Goal: Check status: Check status

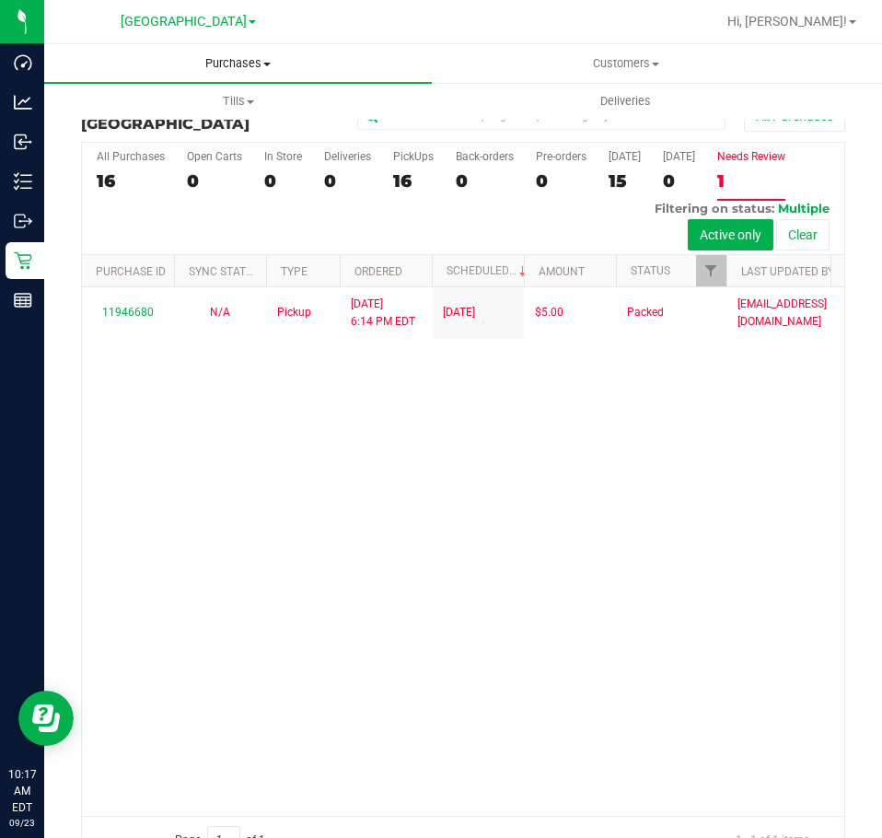
click at [239, 65] on span "Purchases" at bounding box center [238, 63] width 388 height 17
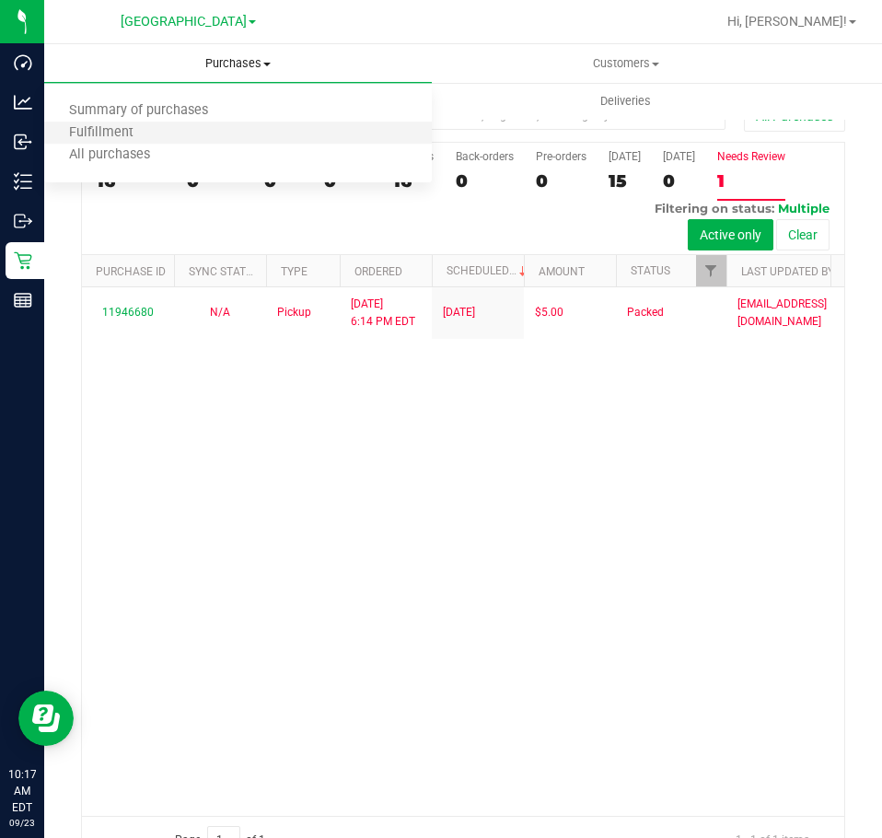
click at [196, 134] on li "Fulfillment" at bounding box center [238, 133] width 388 height 22
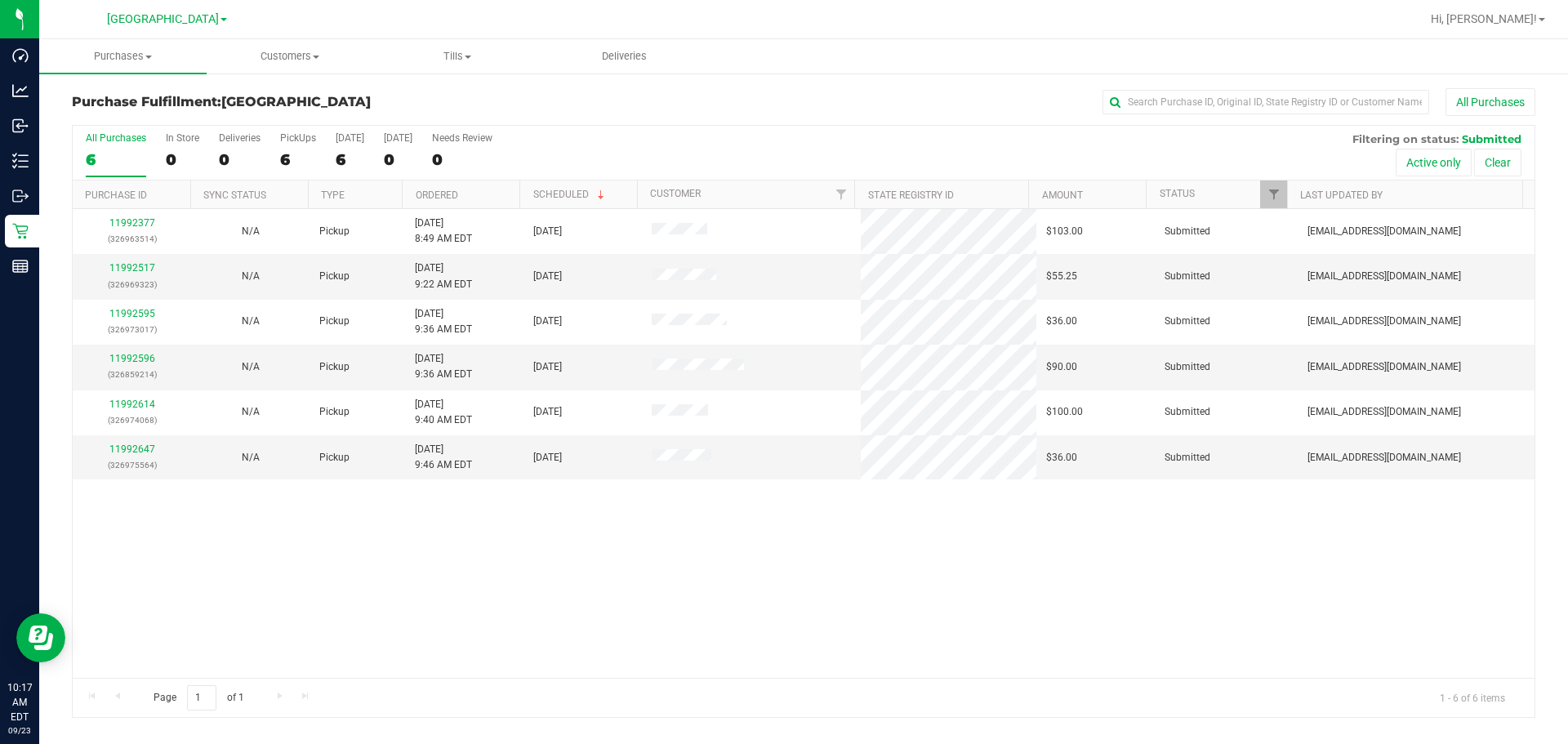
click at [730, 135] on div "All Purchases 6 In Store 0 Deliveries 0 PickUps 6 [DATE] 6 [DATE] 0 Needs Revie…" at bounding box center [804, 132] width 1462 height 13
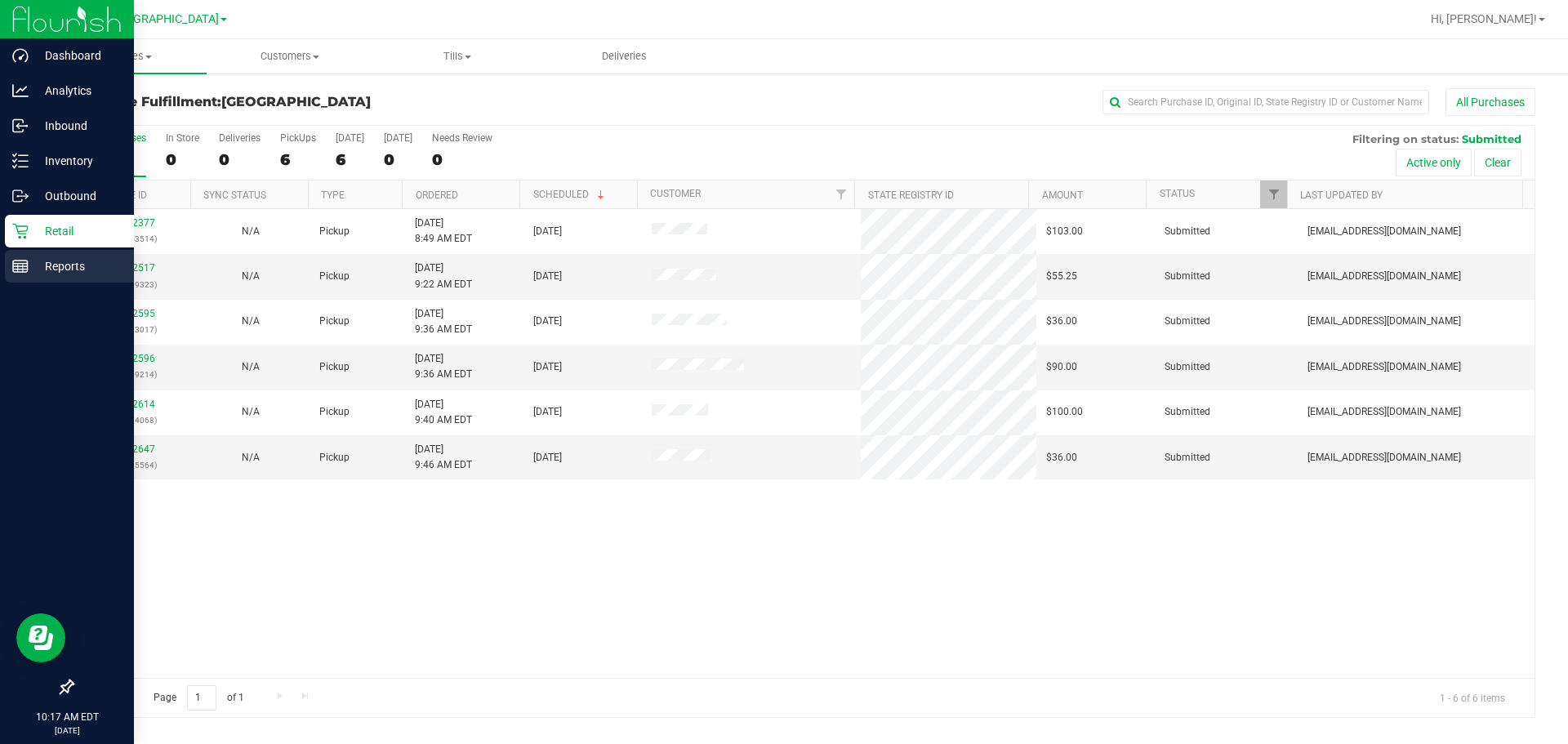
click at [66, 262] on p "Reports" at bounding box center [77, 266] width 98 height 20
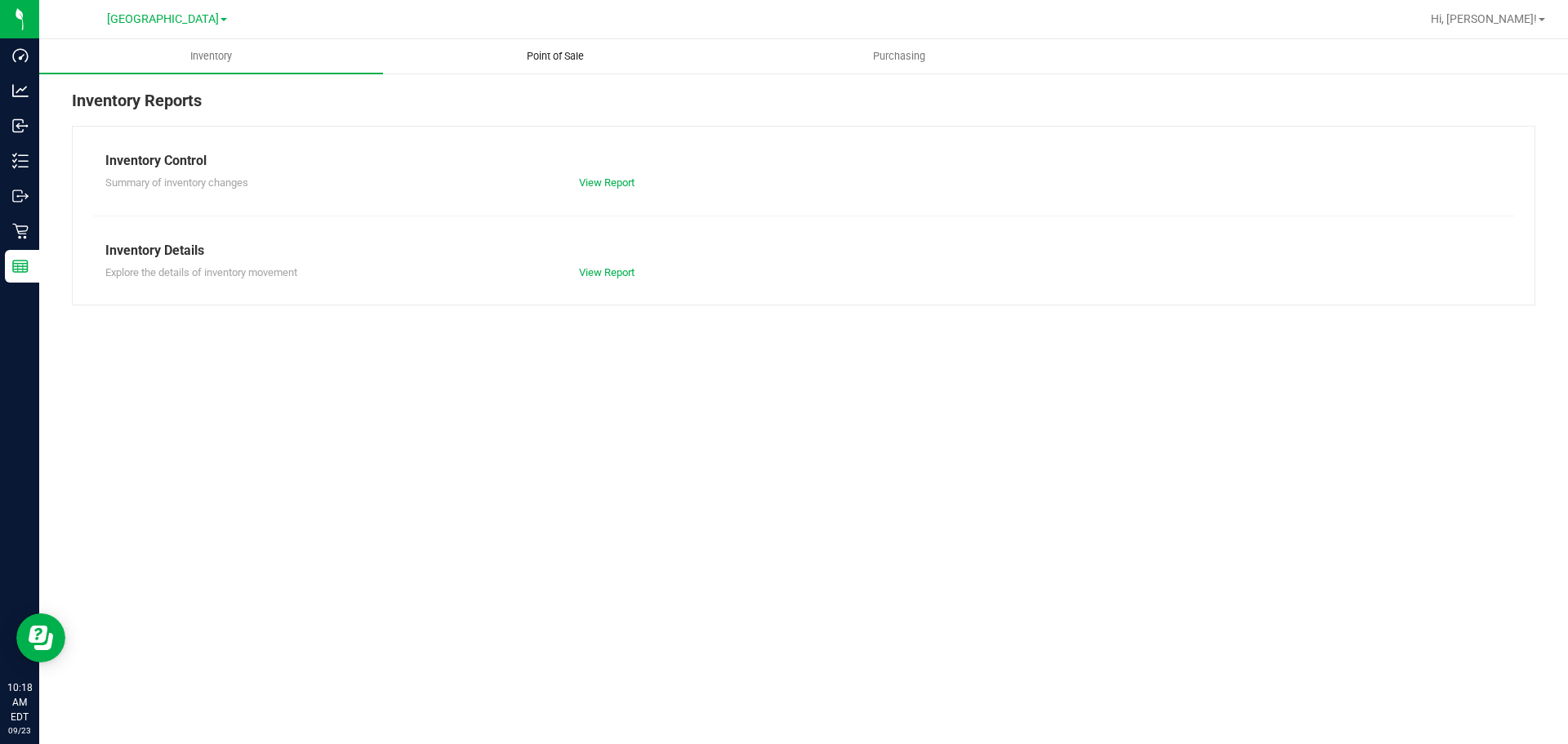
click at [557, 60] on span "Point of Sale" at bounding box center [555, 56] width 101 height 15
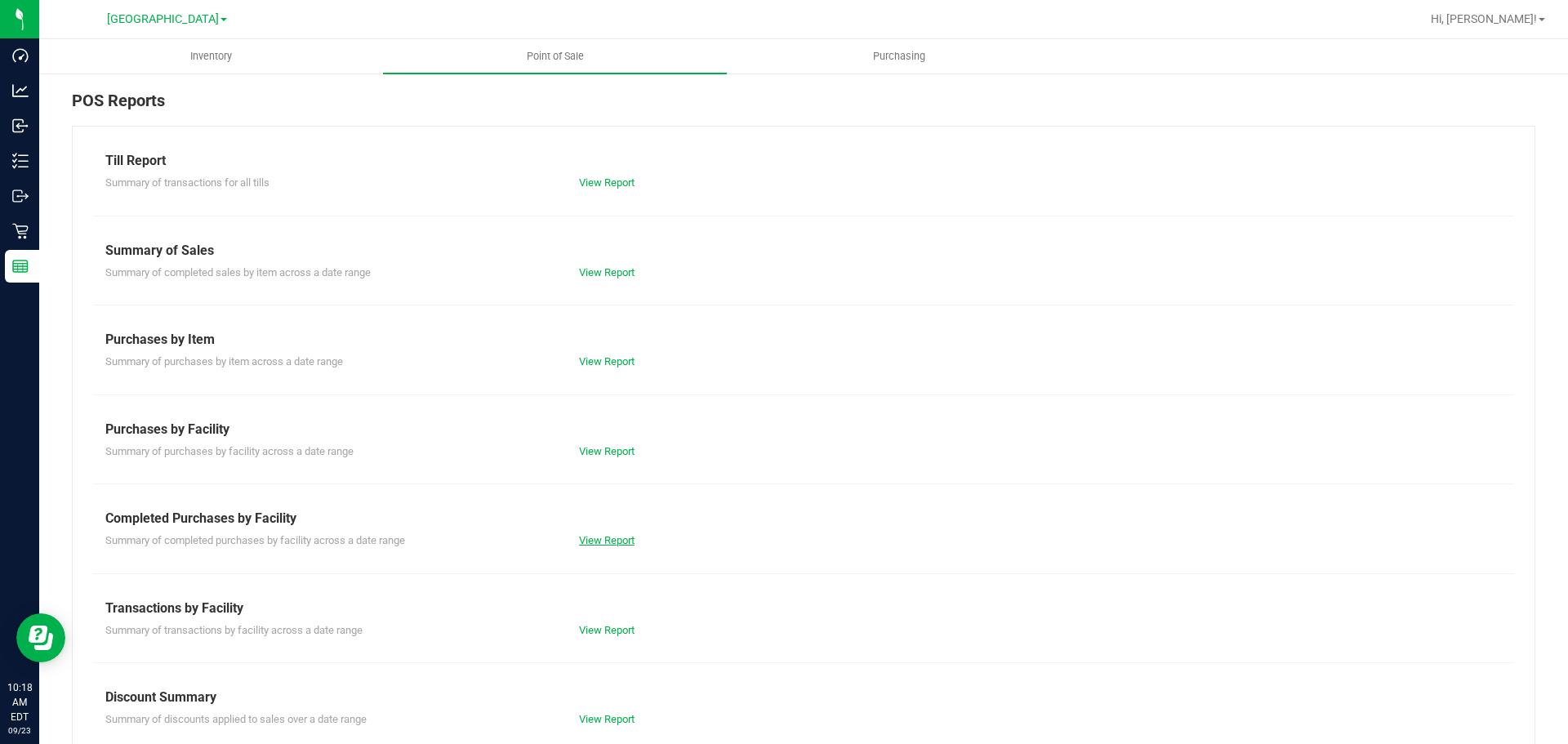
click at [614, 535] on link "View Report" at bounding box center [607, 540] width 56 height 12
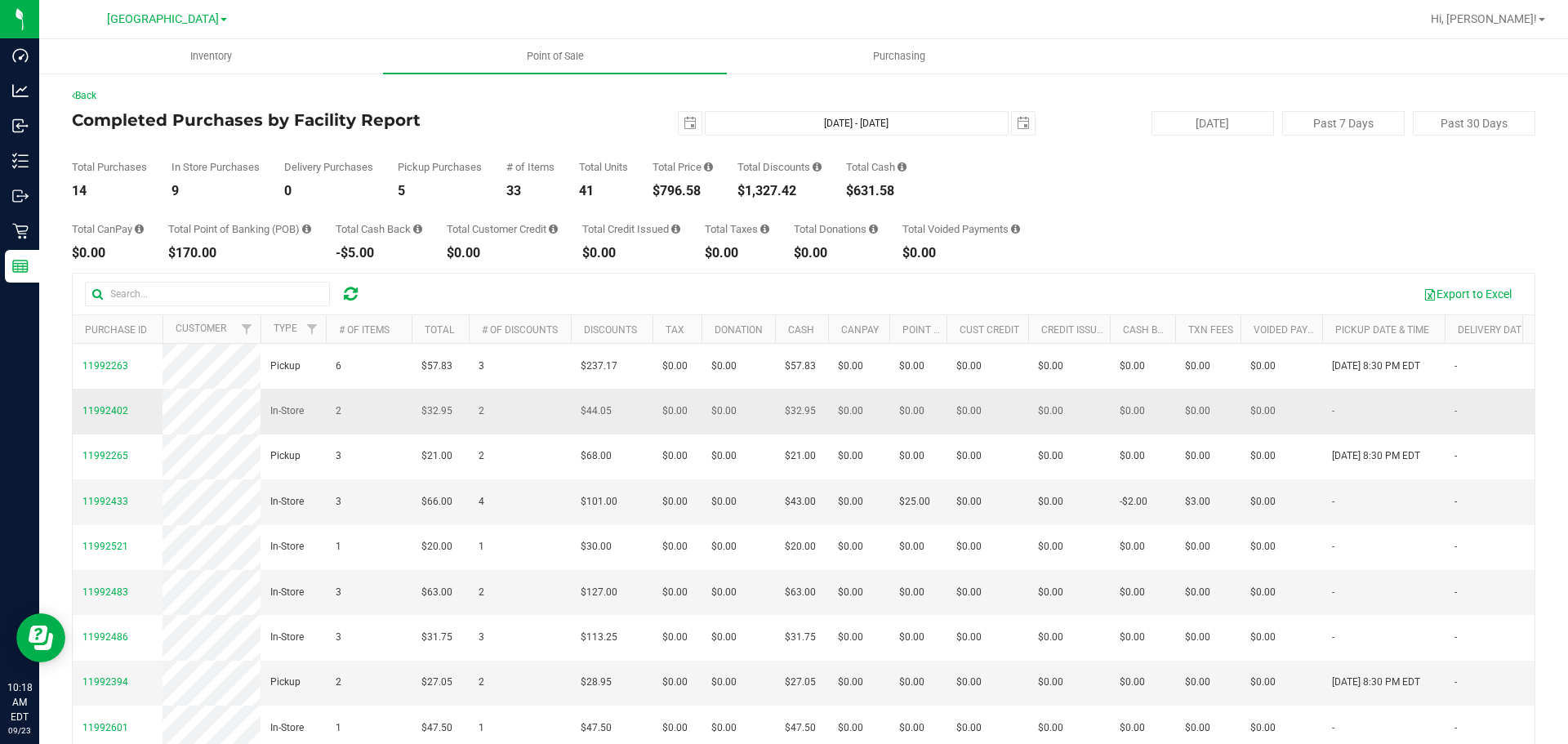
scroll to position [82, 0]
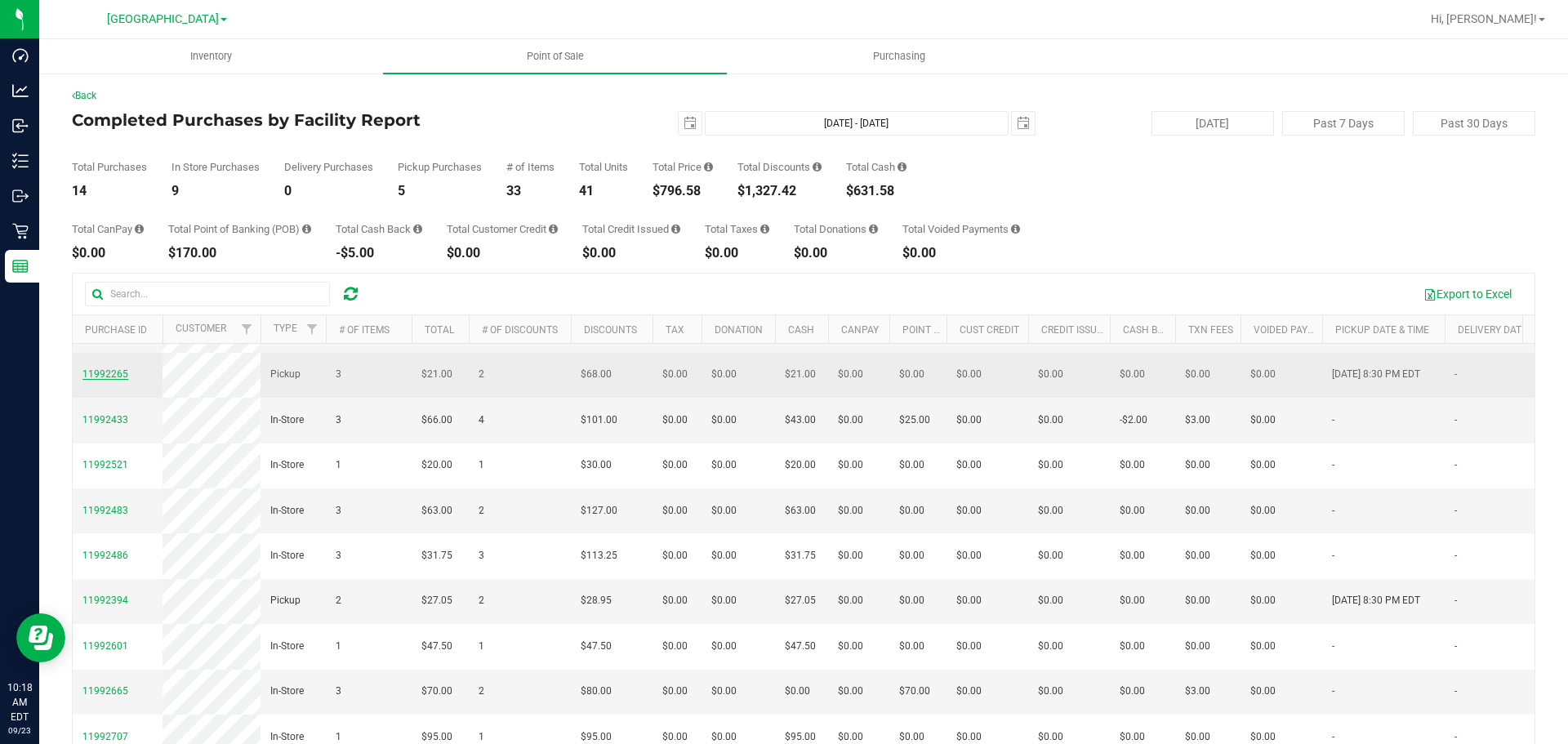
click at [100, 380] on span "11992265" at bounding box center [106, 373] width 46 height 12
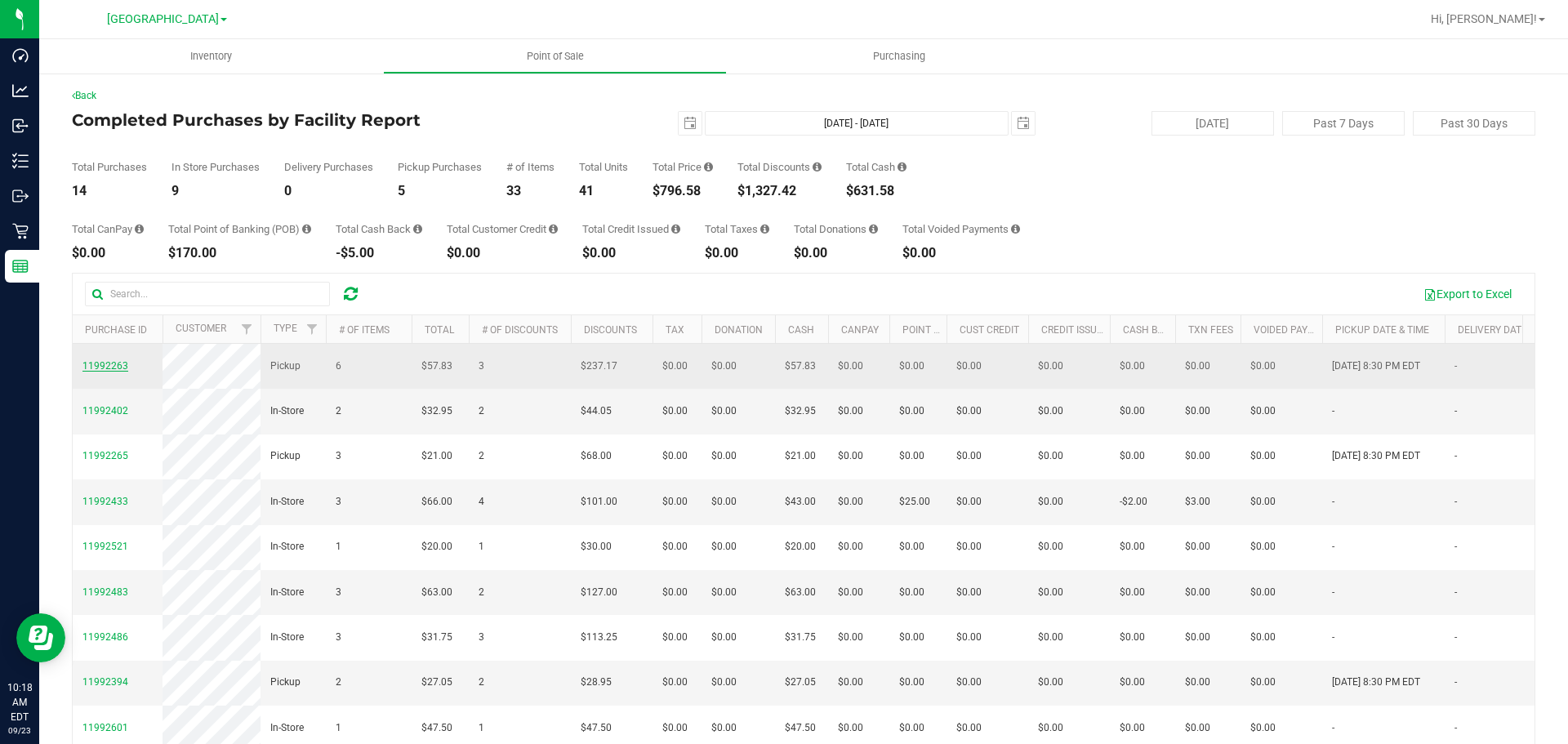
click at [113, 372] on span "11992263" at bounding box center [106, 365] width 46 height 12
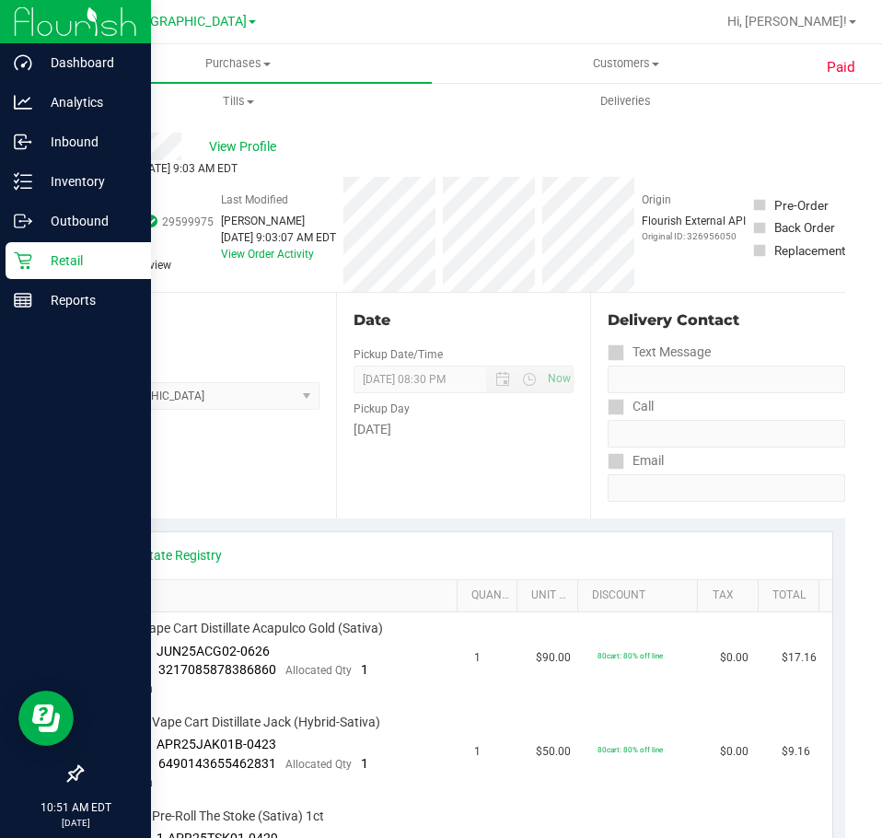
drag, startPoint x: 77, startPoint y: 255, endPoint x: 92, endPoint y: 246, distance: 17.4
click at [77, 255] on p "Retail" at bounding box center [87, 261] width 110 height 22
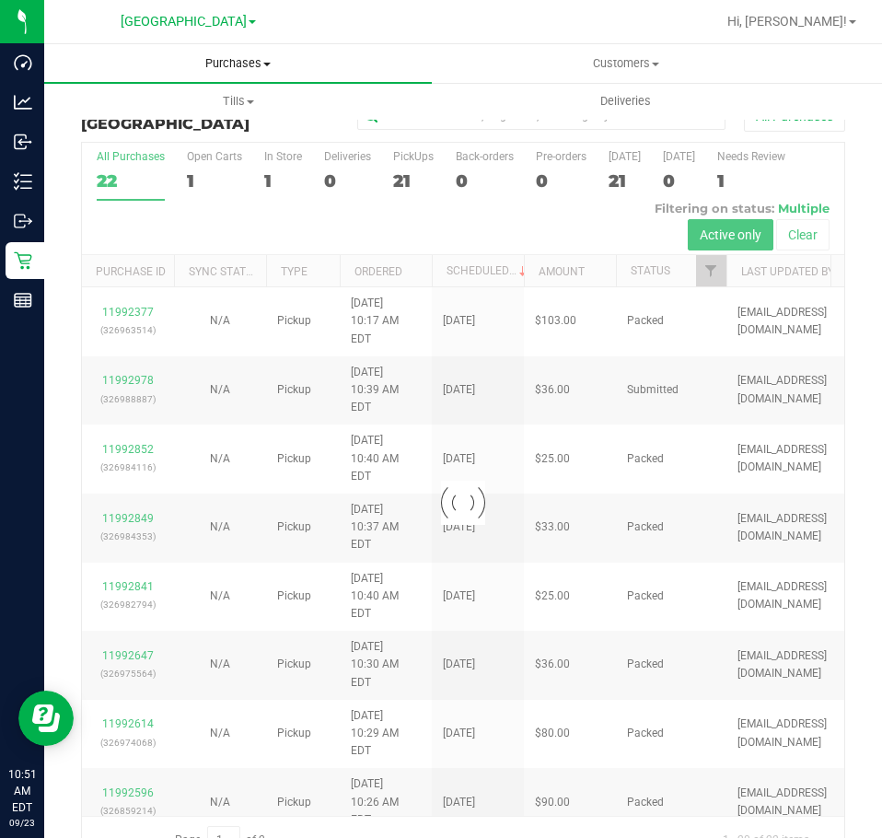
click at [238, 64] on span "Purchases" at bounding box center [238, 63] width 388 height 17
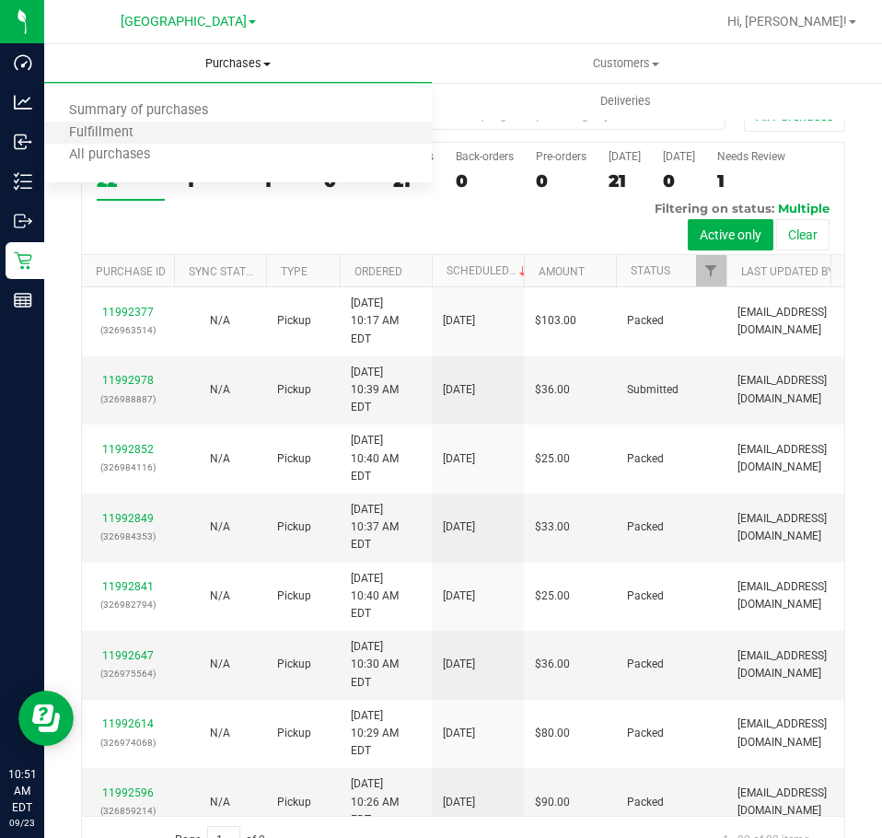
click at [201, 131] on li "Fulfillment" at bounding box center [238, 133] width 388 height 22
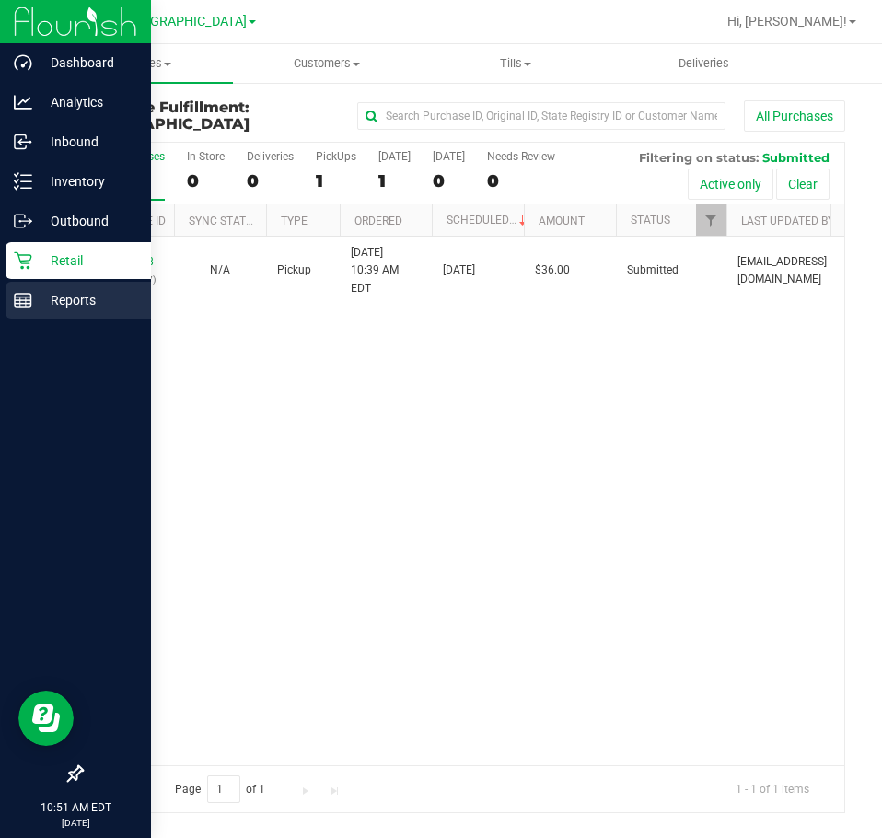
click at [88, 301] on p "Reports" at bounding box center [87, 300] width 110 height 22
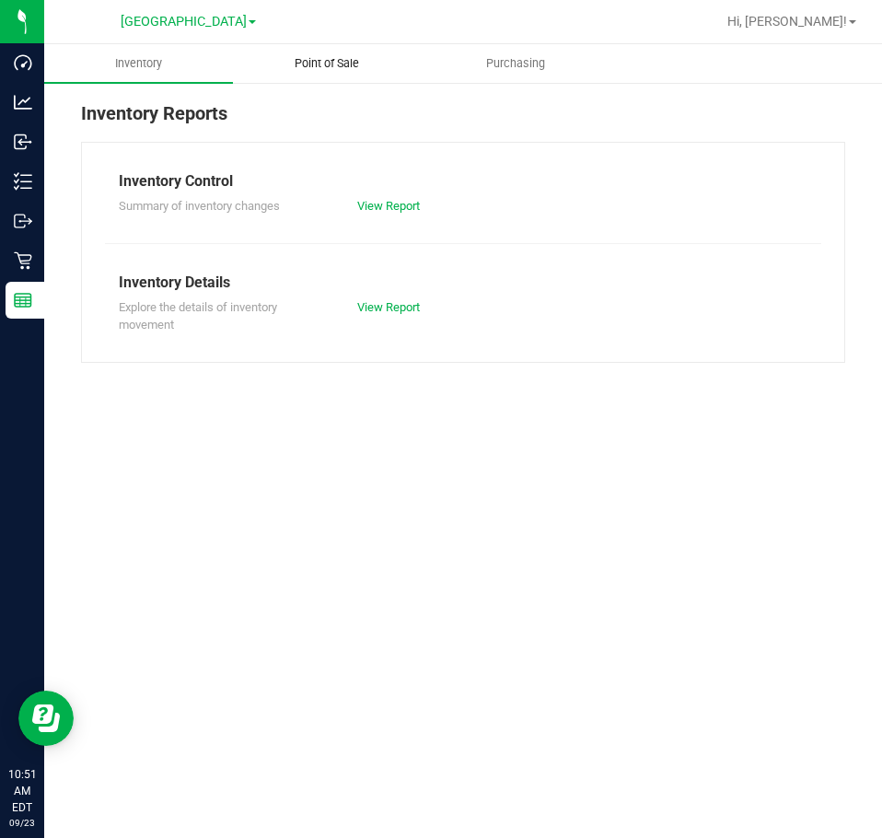
click at [343, 63] on span "Point of Sale" at bounding box center [327, 63] width 114 height 17
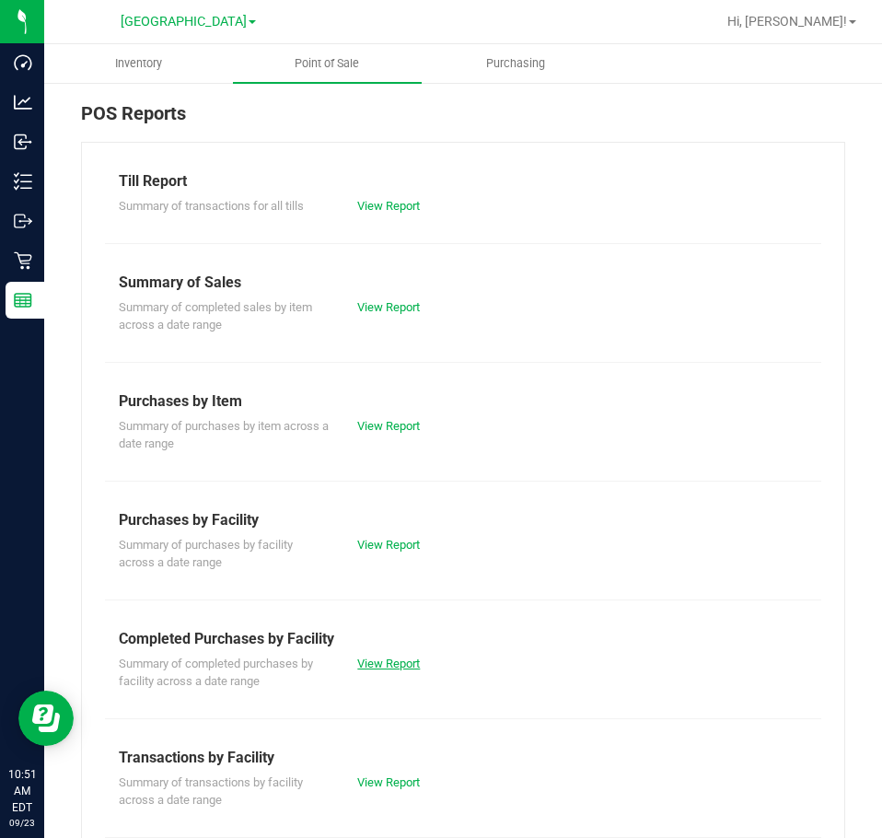
click at [398, 662] on link "View Report" at bounding box center [388, 664] width 63 height 14
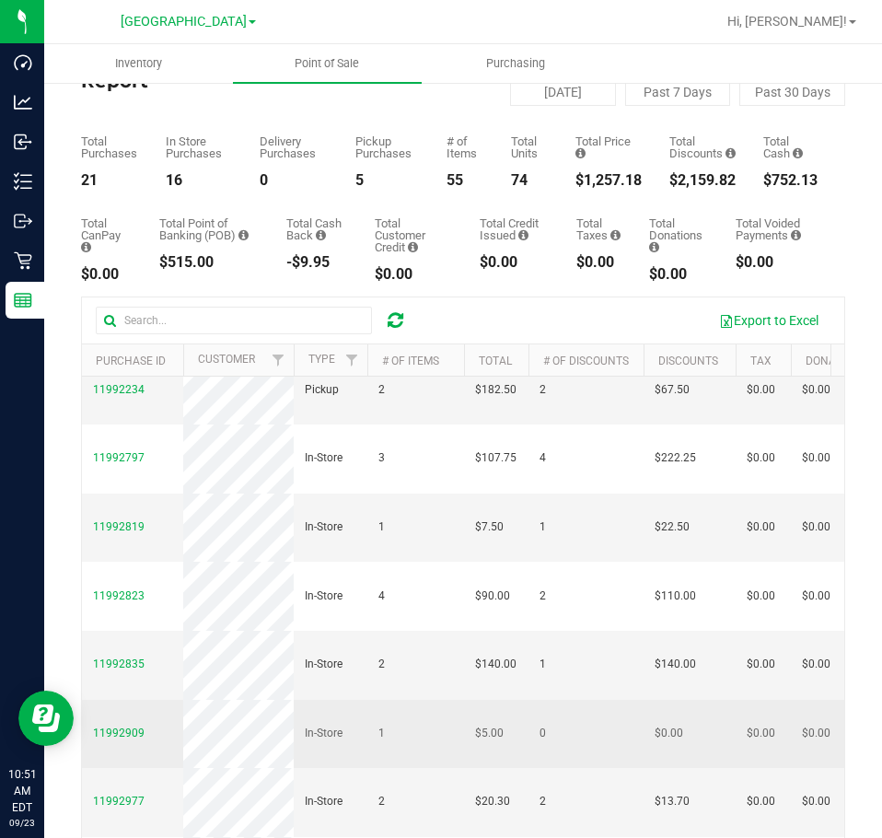
scroll to position [208, 0]
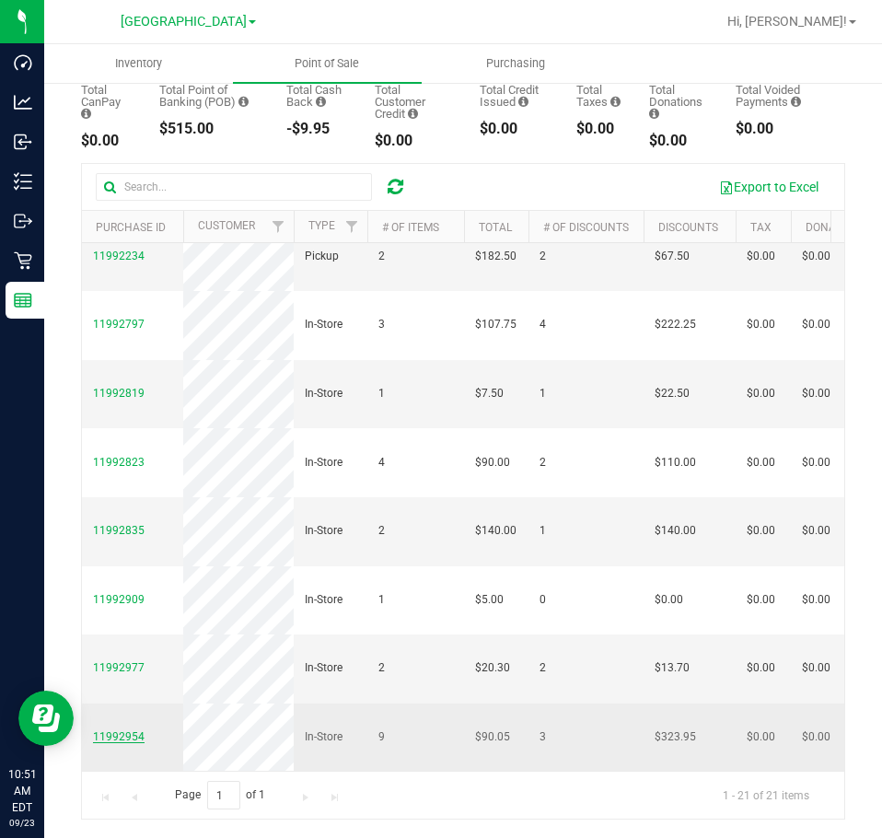
click at [122, 730] on span "11992954" at bounding box center [119, 736] width 52 height 13
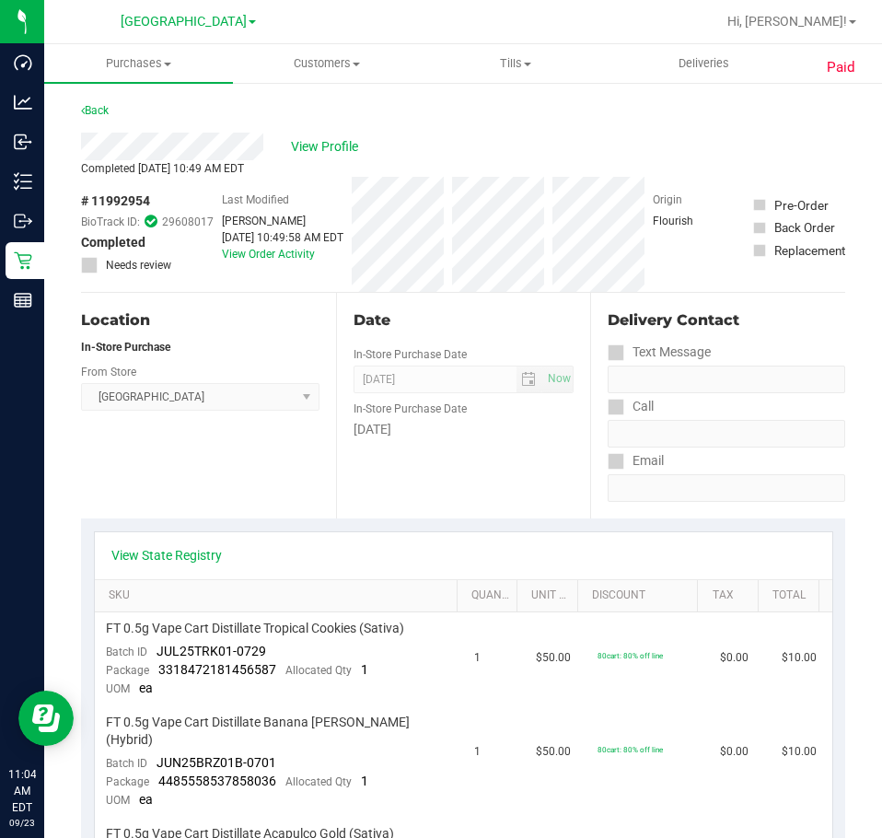
click at [425, 104] on div "Back" at bounding box center [463, 115] width 764 height 33
click at [338, 142] on span "View Profile" at bounding box center [328, 146] width 74 height 19
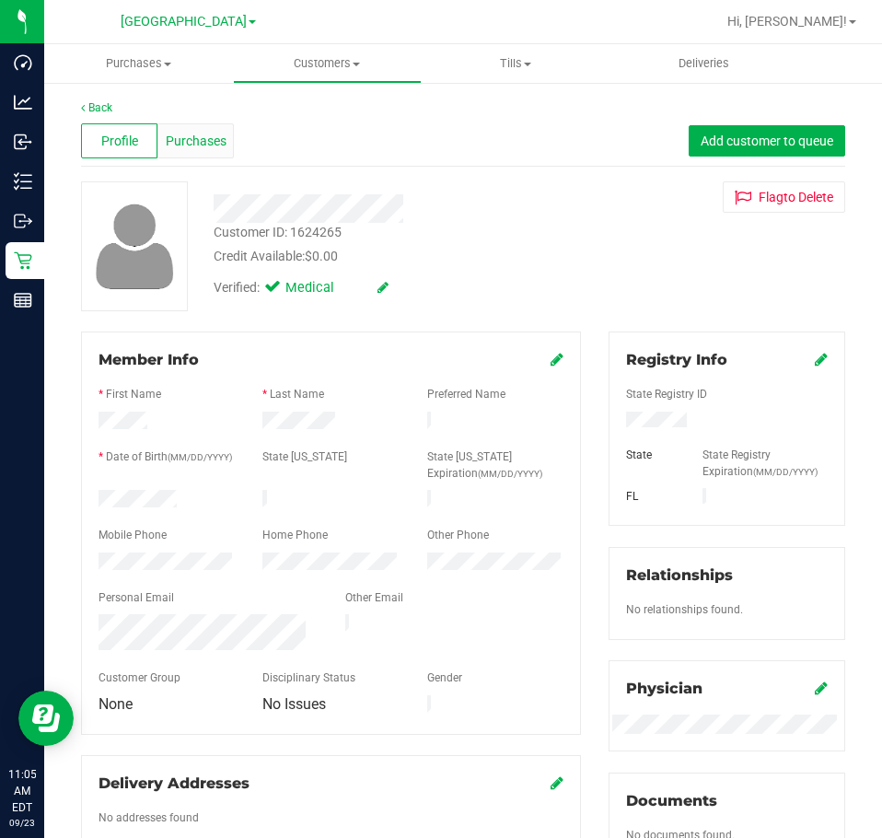
click at [176, 142] on span "Purchases" at bounding box center [196, 141] width 61 height 19
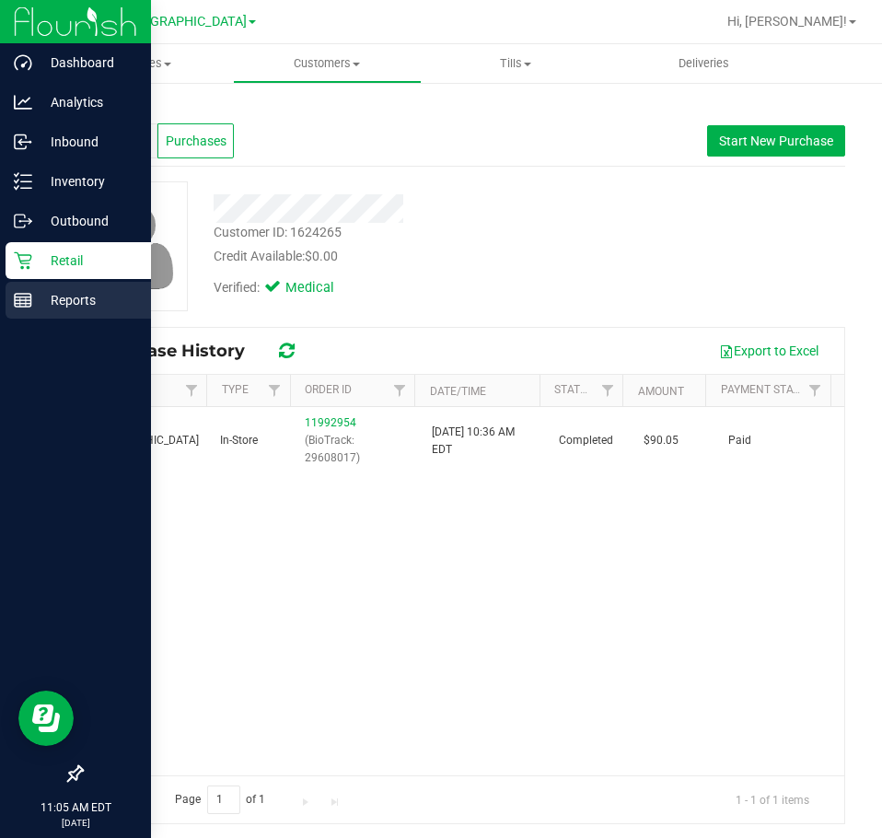
click at [68, 305] on p "Reports" at bounding box center [87, 300] width 110 height 22
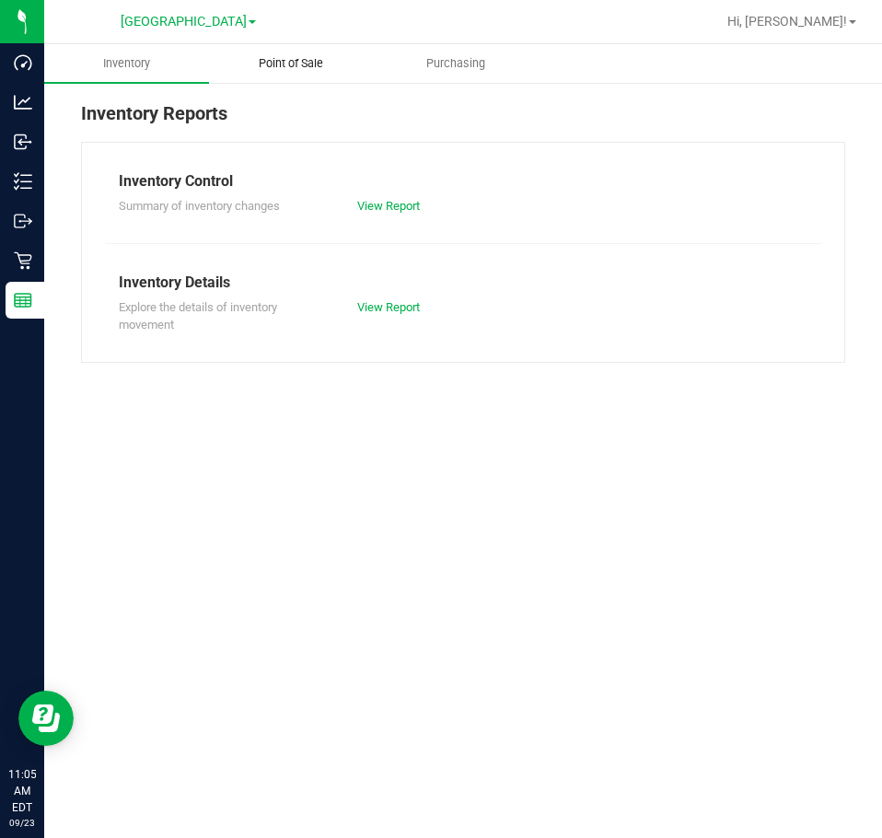
click at [318, 62] on span "Point of Sale" at bounding box center [291, 63] width 114 height 17
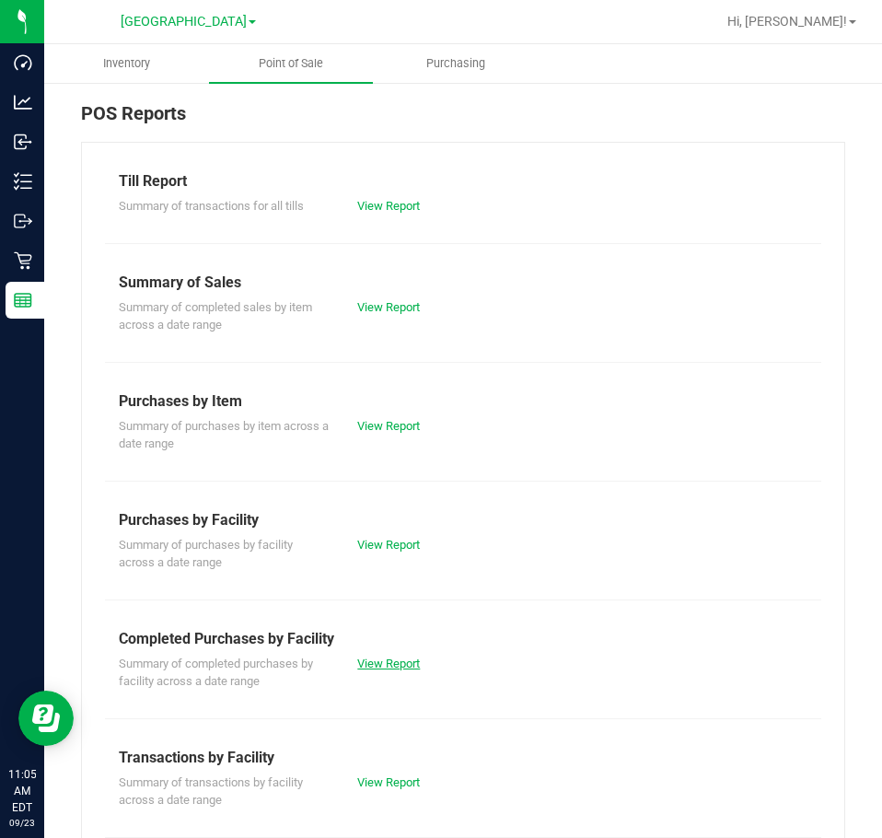
click at [370, 662] on link "View Report" at bounding box center [388, 664] width 63 height 14
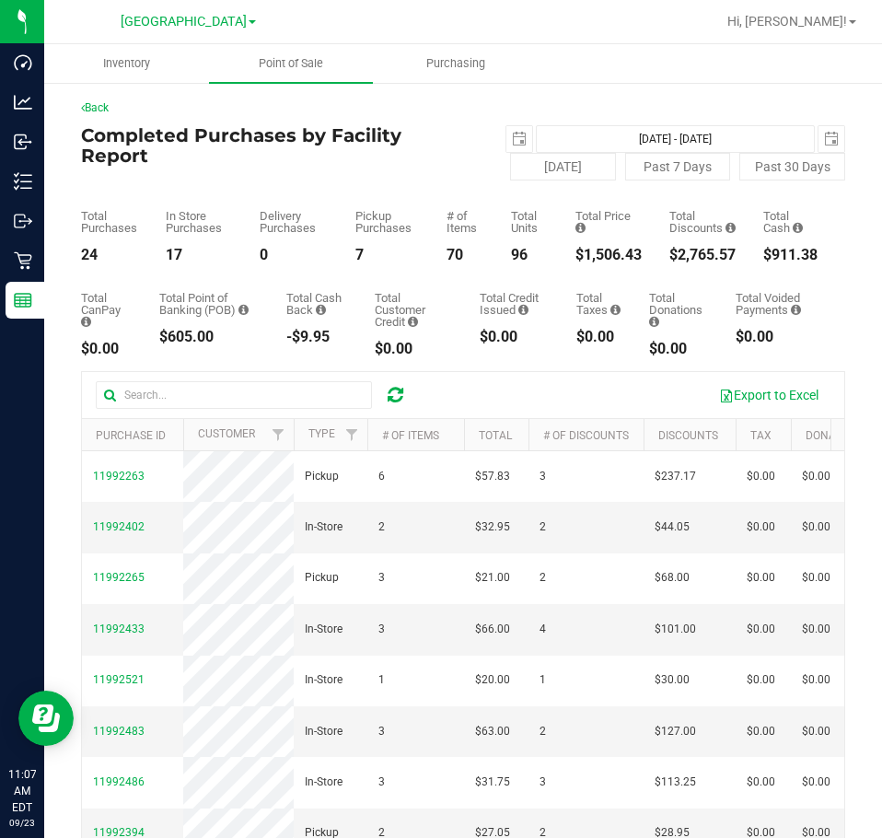
click at [742, 62] on ul "Inventory Point of Sale Purchasing" at bounding box center [485, 64] width 882 height 40
click at [697, 67] on ul "Inventory Point of Sale Purchasing" at bounding box center [485, 64] width 882 height 40
